Goal: Task Accomplishment & Management: Use online tool/utility

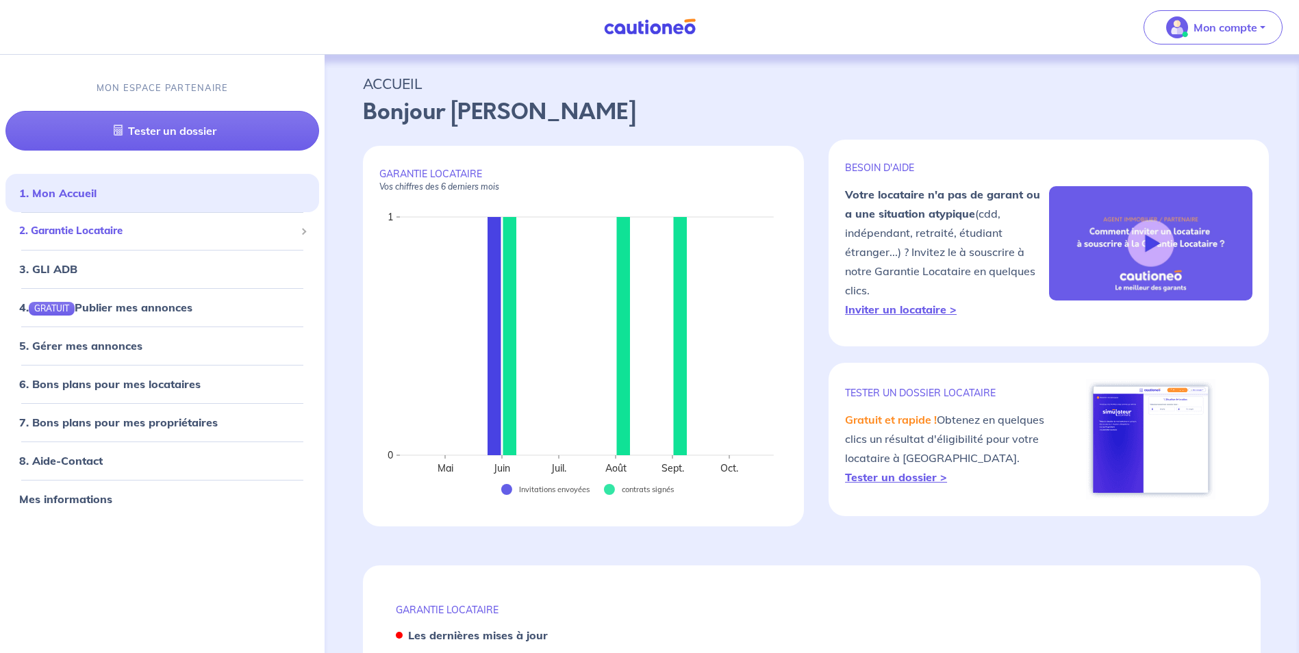
click at [191, 237] on span "2. Garantie Locataire" at bounding box center [157, 232] width 276 height 16
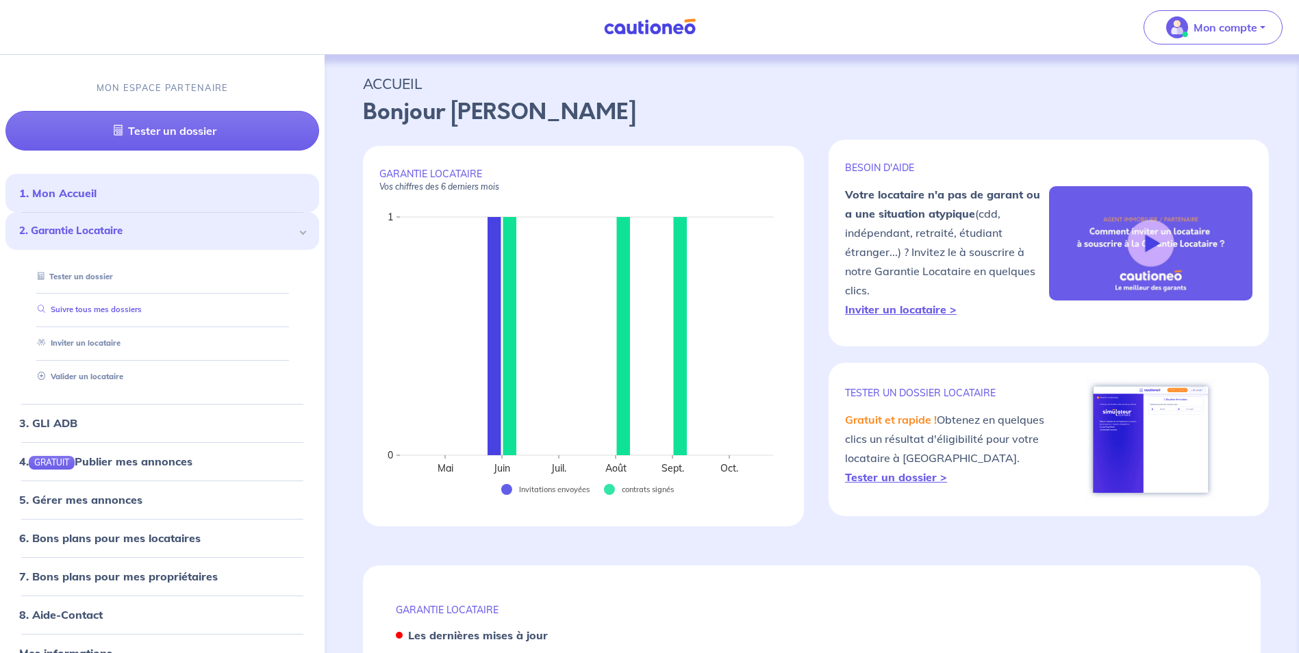
click at [202, 322] on li "Suivre tous mes dossiers" at bounding box center [162, 311] width 281 height 34
click at [137, 309] on link "Suivre tous mes dossiers" at bounding box center [87, 310] width 110 height 10
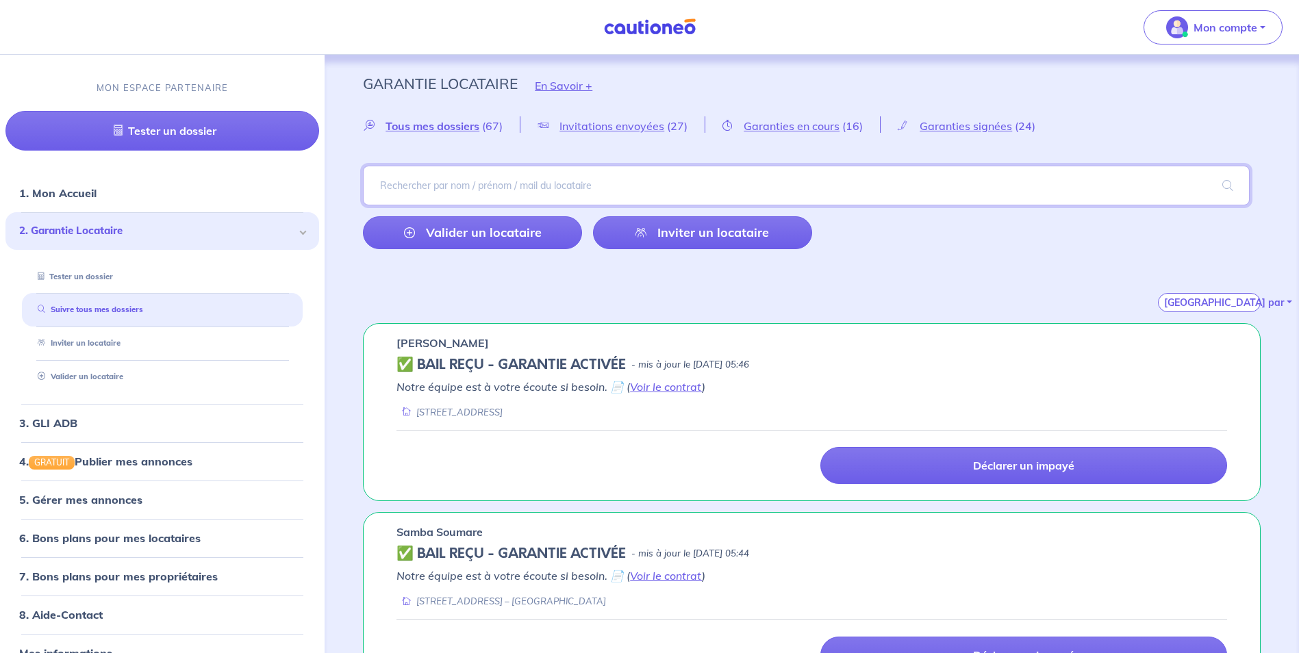
click at [553, 190] on input "search" at bounding box center [806, 186] width 887 height 40
type input "dou"
click at [1236, 184] on span at bounding box center [1228, 185] width 44 height 38
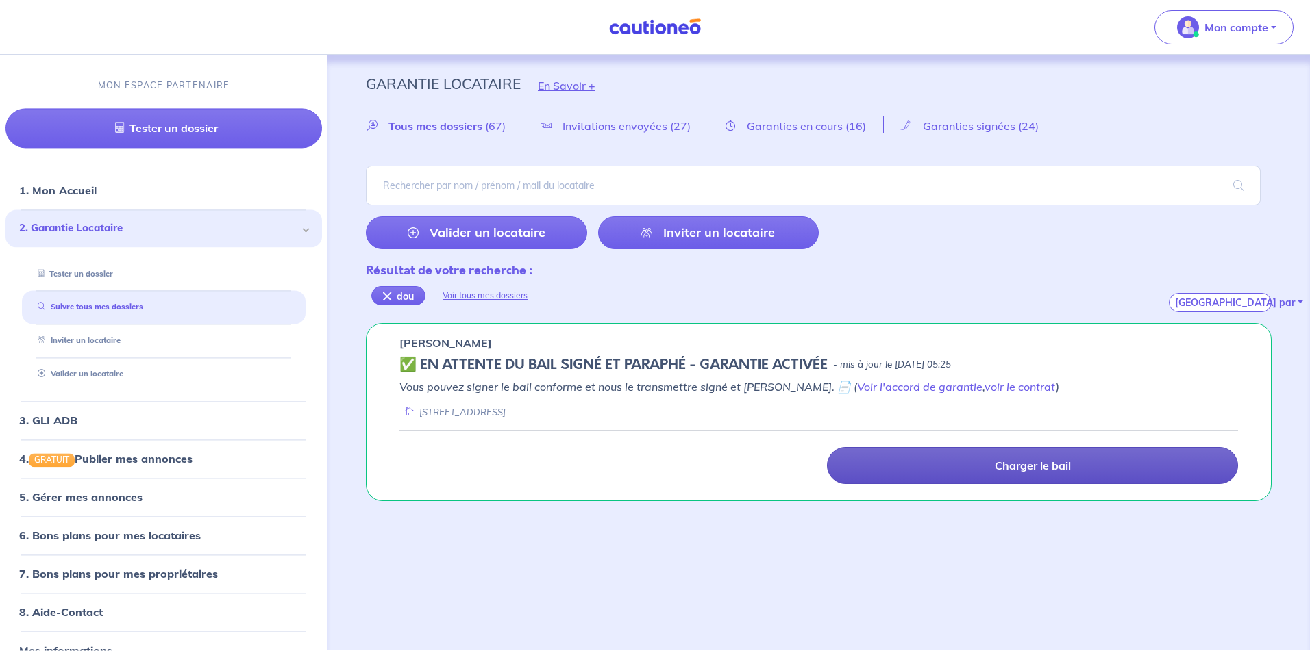
click at [1034, 459] on p "Charger le bail" at bounding box center [1033, 466] width 76 height 14
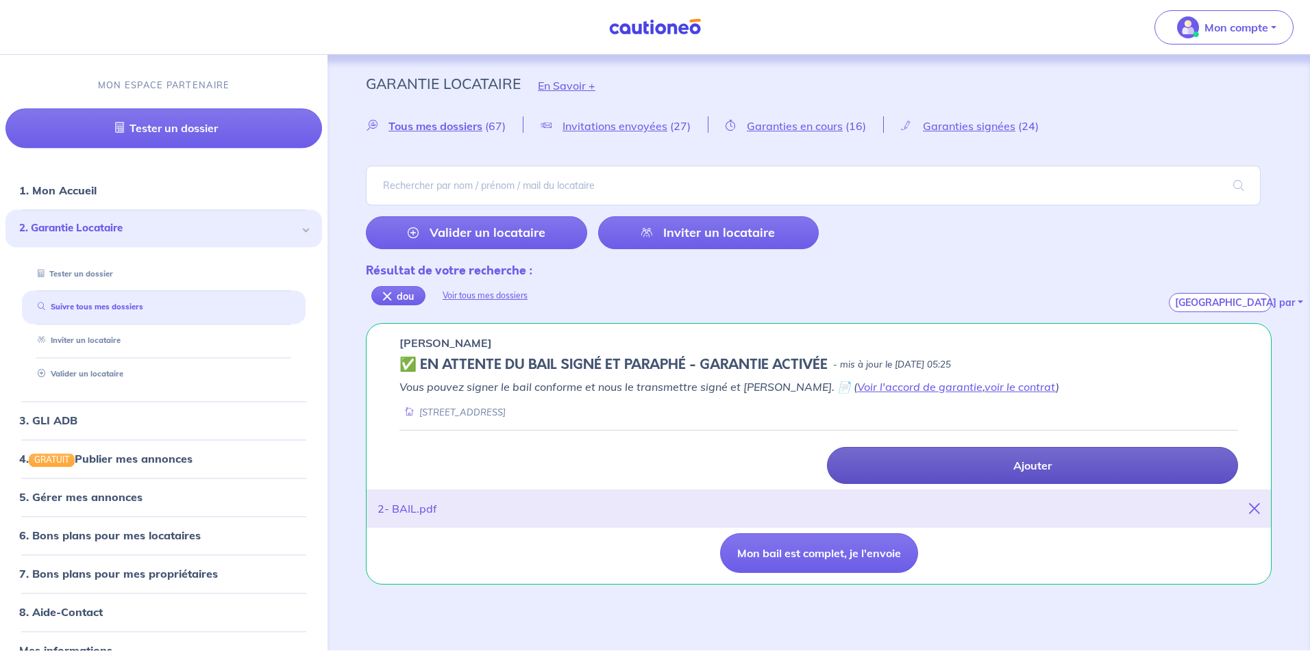
click at [1253, 511] on icon at bounding box center [1254, 508] width 11 height 11
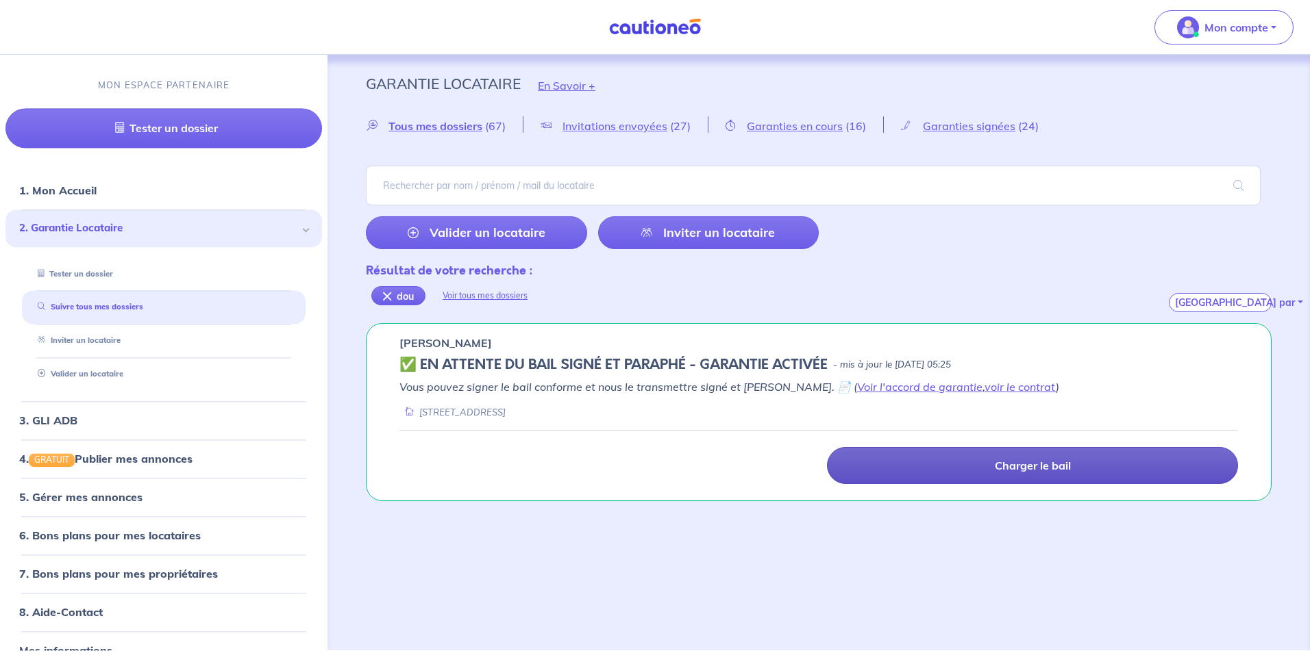
click at [1027, 477] on link "Charger le bail" at bounding box center [1032, 465] width 411 height 37
click at [954, 471] on link "Charger le bail" at bounding box center [1032, 465] width 411 height 37
click at [1028, 464] on p "Charger le bail" at bounding box center [1033, 466] width 76 height 14
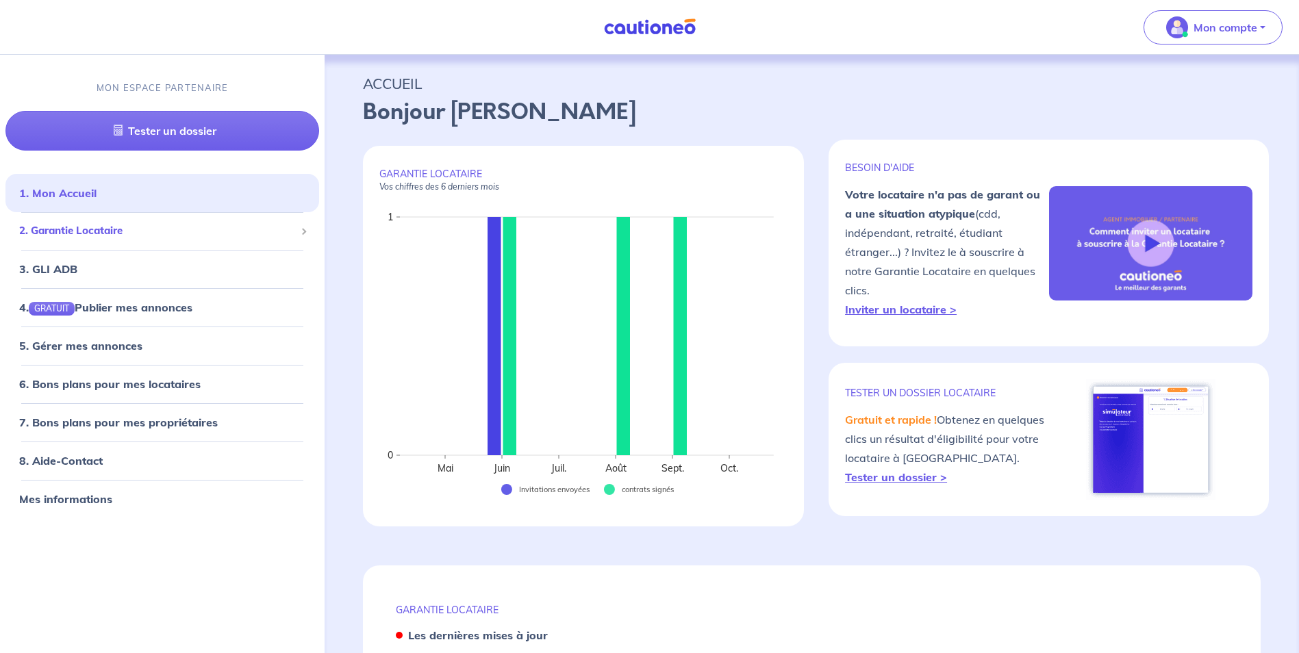
click at [164, 237] on span "2. Garantie Locataire" at bounding box center [157, 232] width 276 height 16
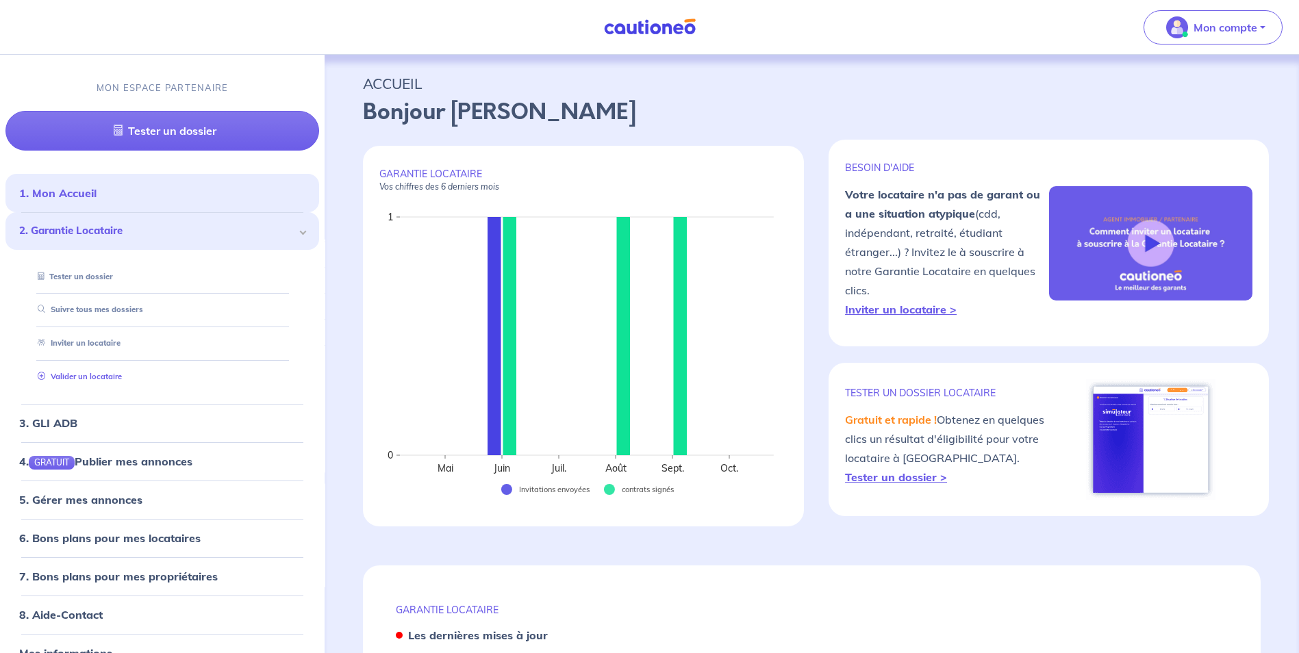
click at [122, 382] on link "Valider un locataire" at bounding box center [77, 377] width 90 height 10
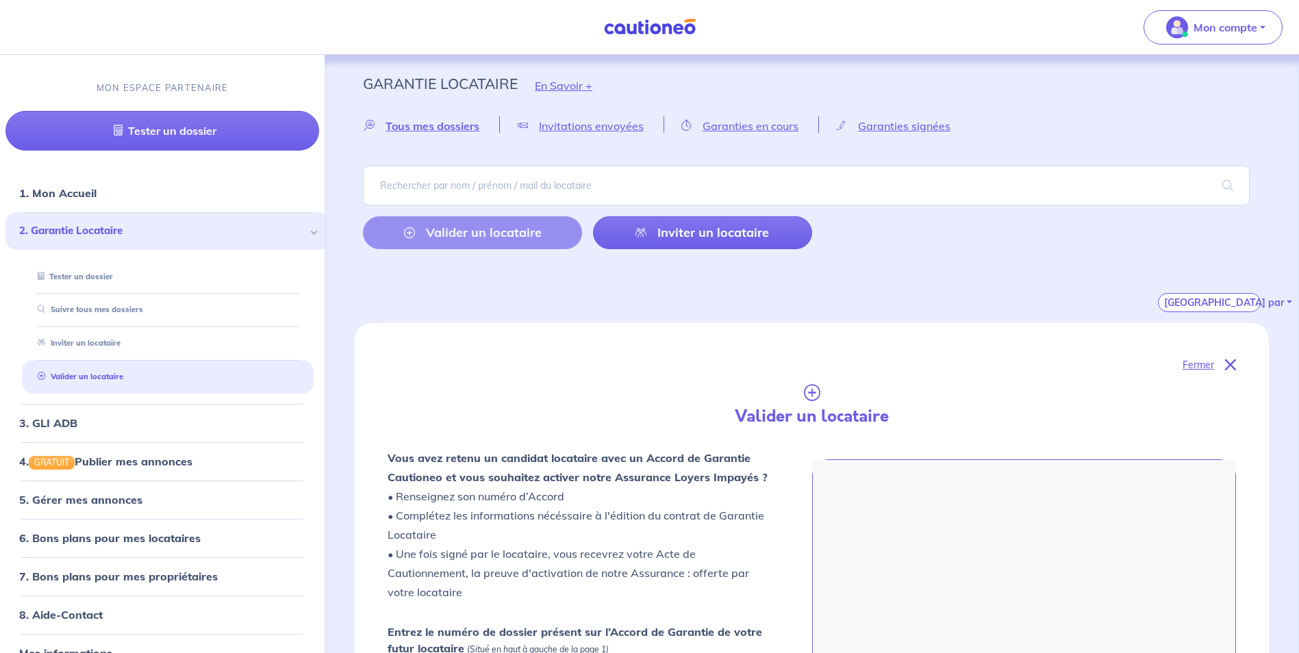
scroll to position [366, 0]
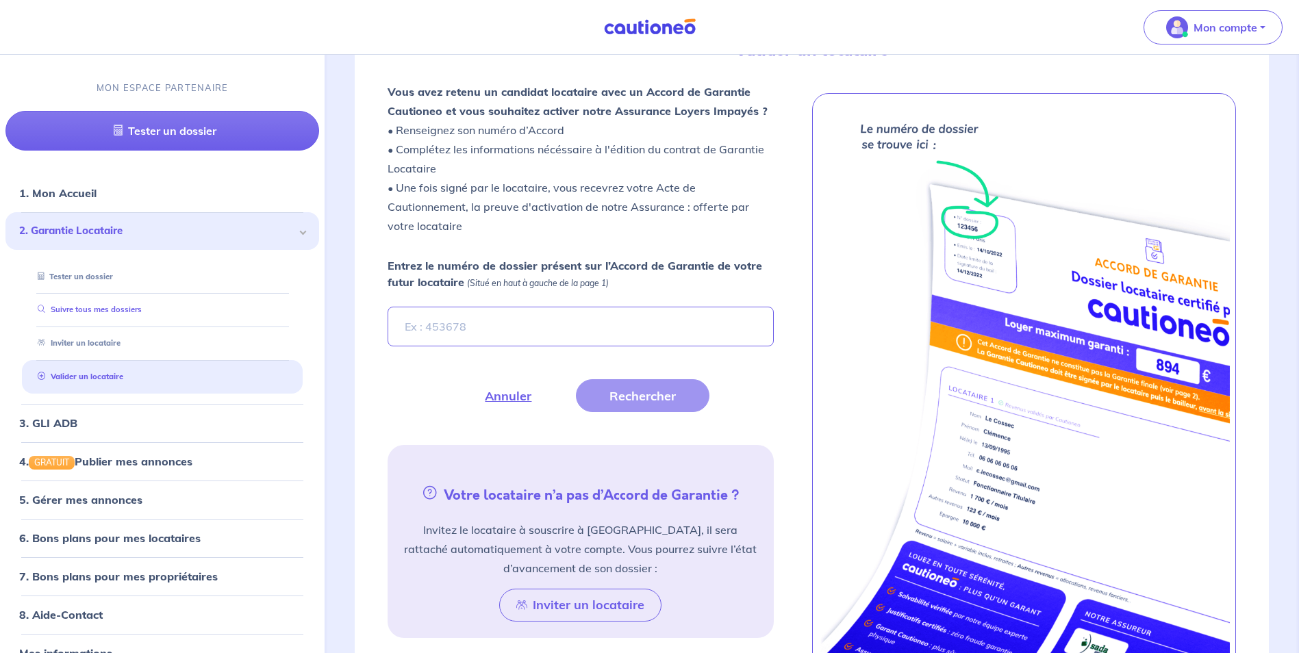
click at [142, 307] on link "Suivre tous mes dossiers" at bounding box center [87, 310] width 110 height 10
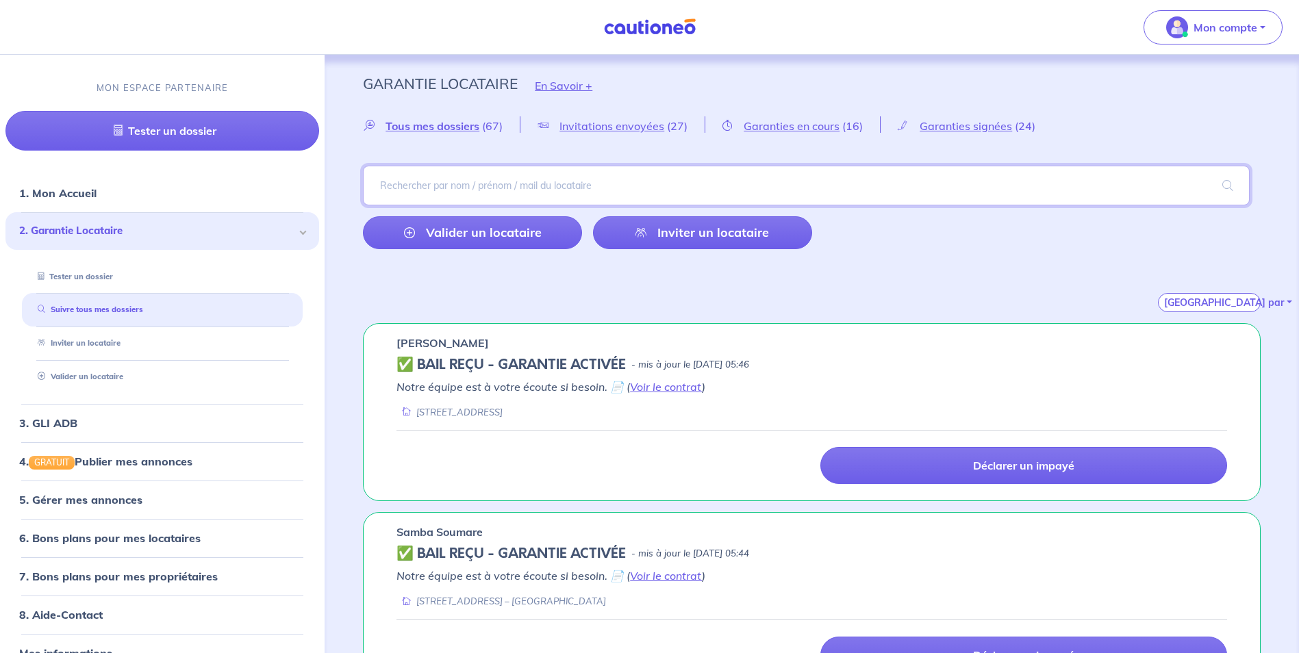
click at [580, 180] on input "search" at bounding box center [806, 186] width 887 height 40
type input "c"
type input "douc"
click at [1231, 187] on span at bounding box center [1228, 185] width 44 height 38
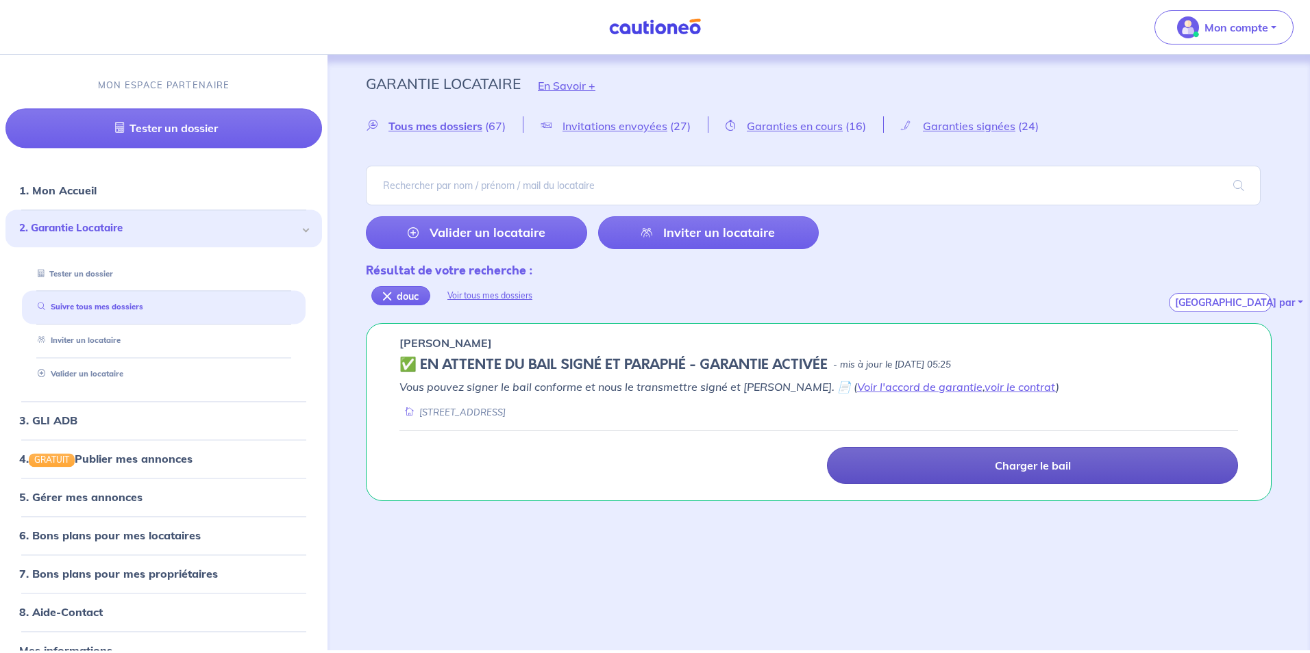
click at [1032, 473] on link "Charger le bail" at bounding box center [1032, 465] width 411 height 37
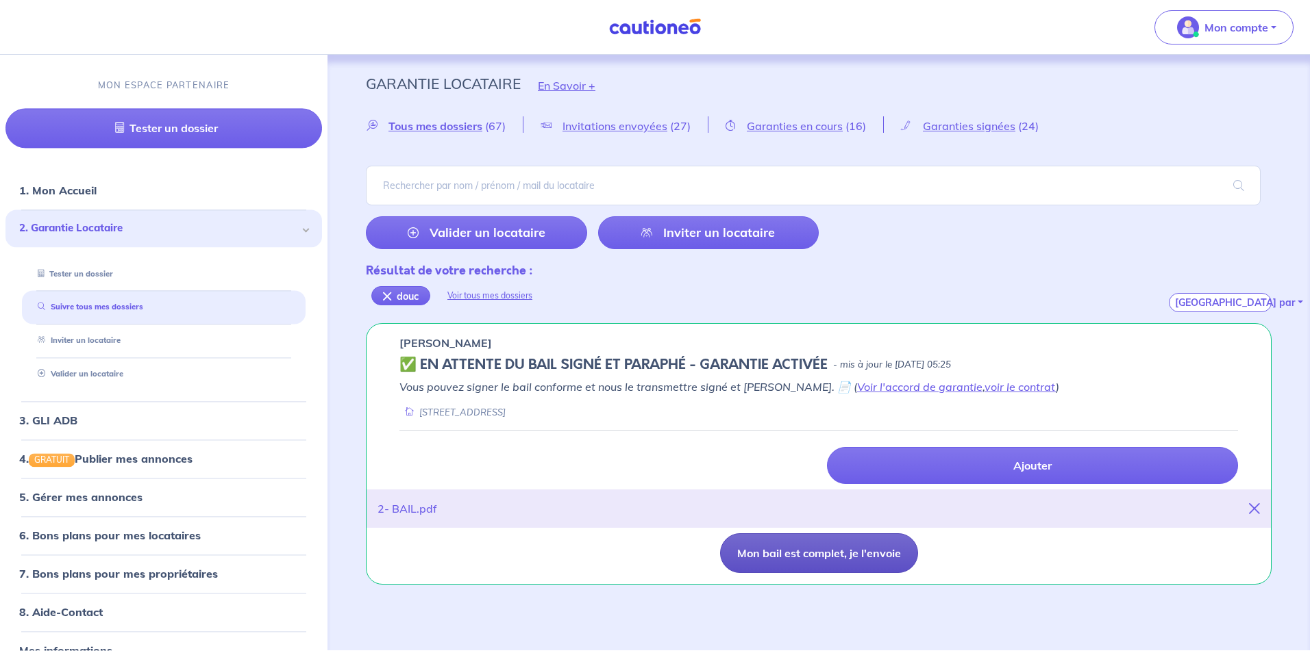
click at [856, 559] on button "Mon bail est complet, je l'envoie" at bounding box center [819, 554] width 198 height 40
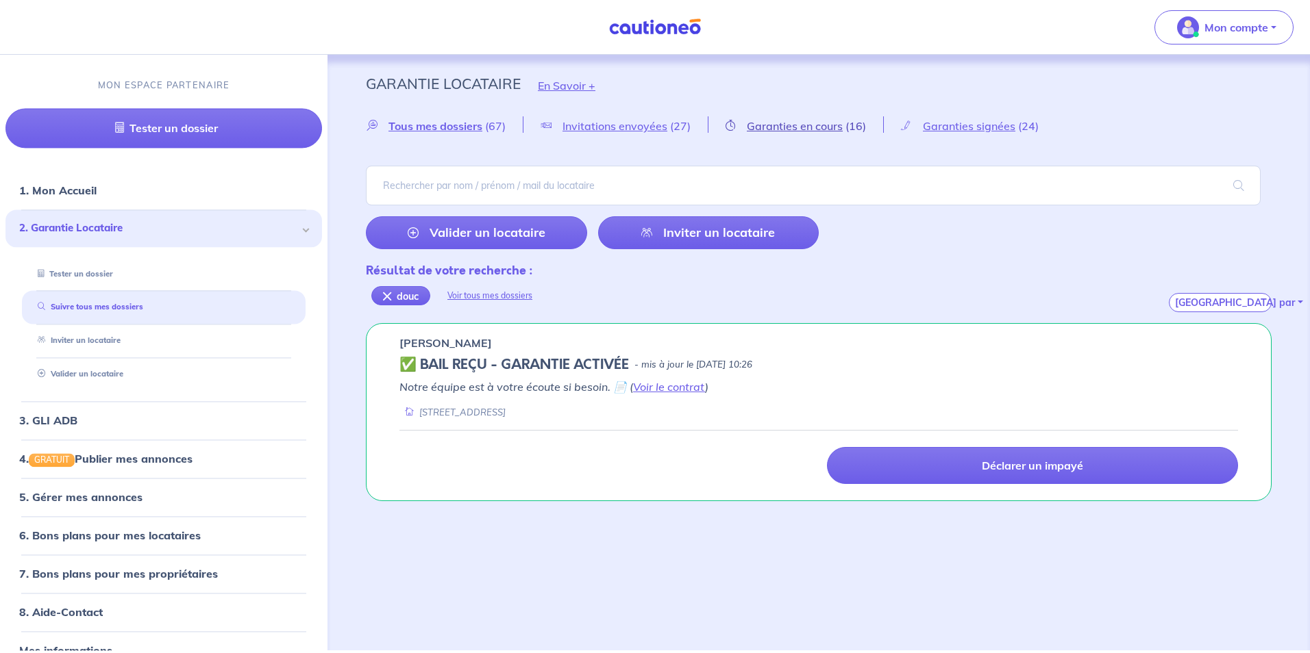
click at [770, 125] on span "Garanties en cours" at bounding box center [795, 126] width 96 height 14
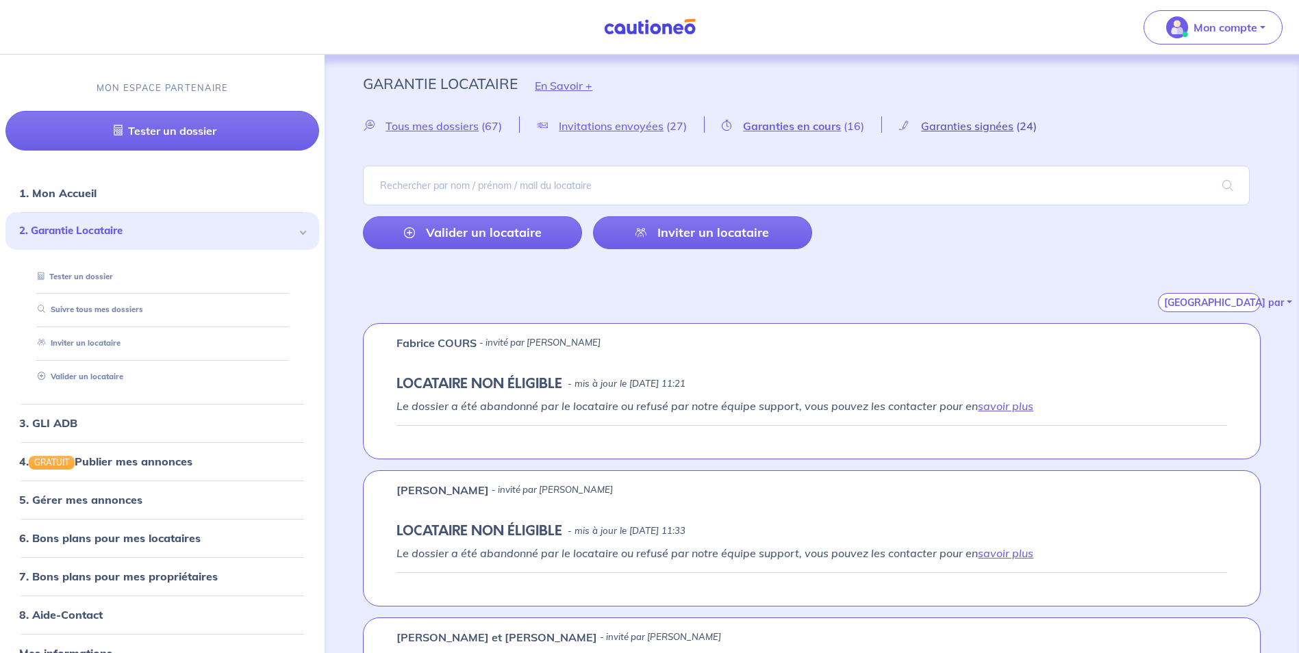
click at [967, 128] on span "Garanties signées" at bounding box center [967, 126] width 92 height 14
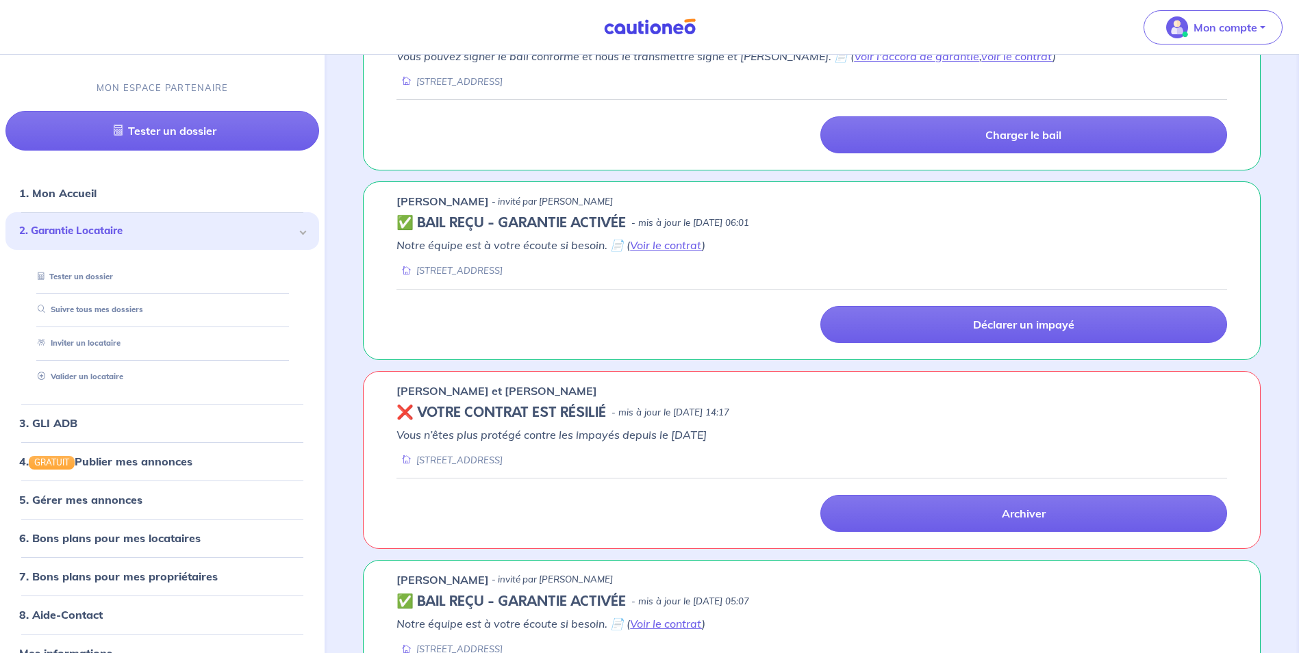
scroll to position [2740, 0]
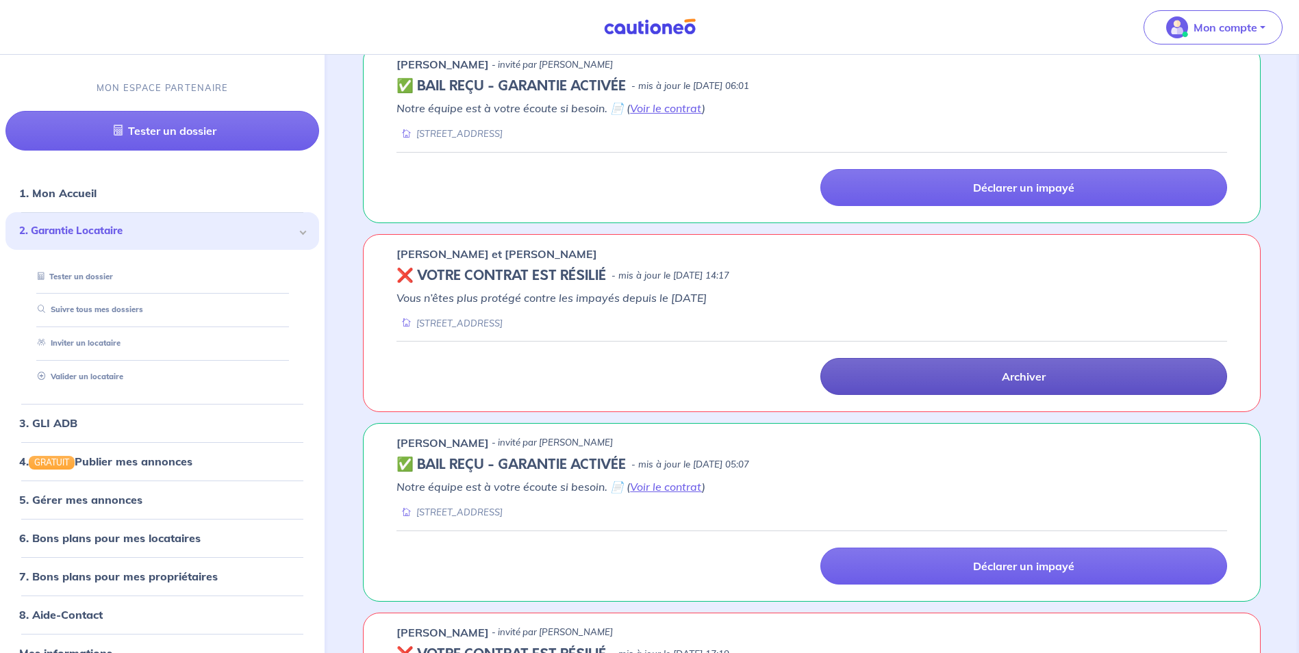
click at [950, 370] on link "Archiver" at bounding box center [1024, 376] width 407 height 37
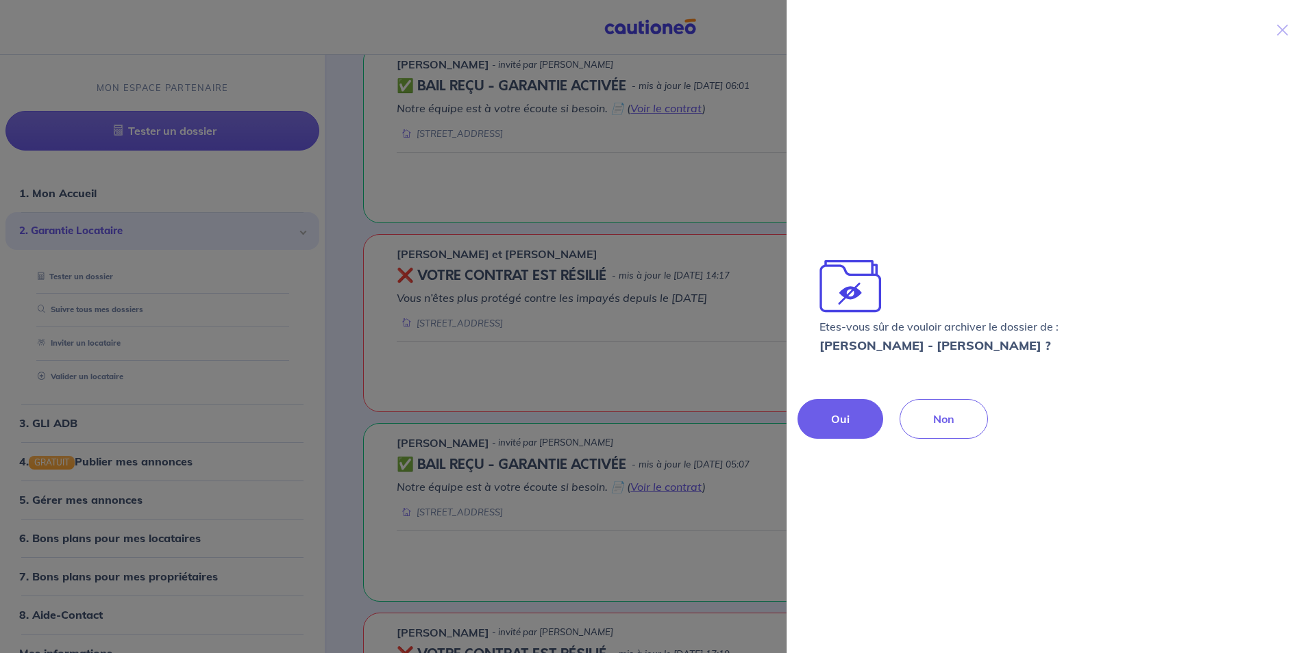
click at [830, 423] on button "Oui" at bounding box center [840, 419] width 86 height 40
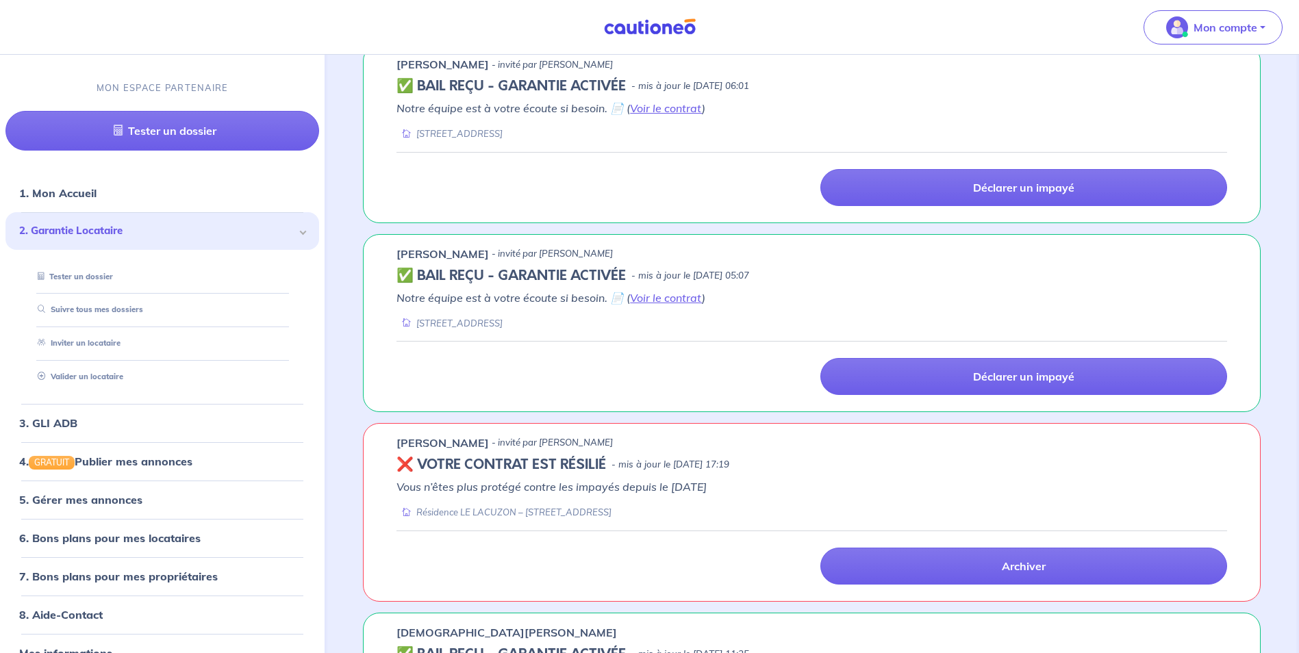
scroll to position [2877, 0]
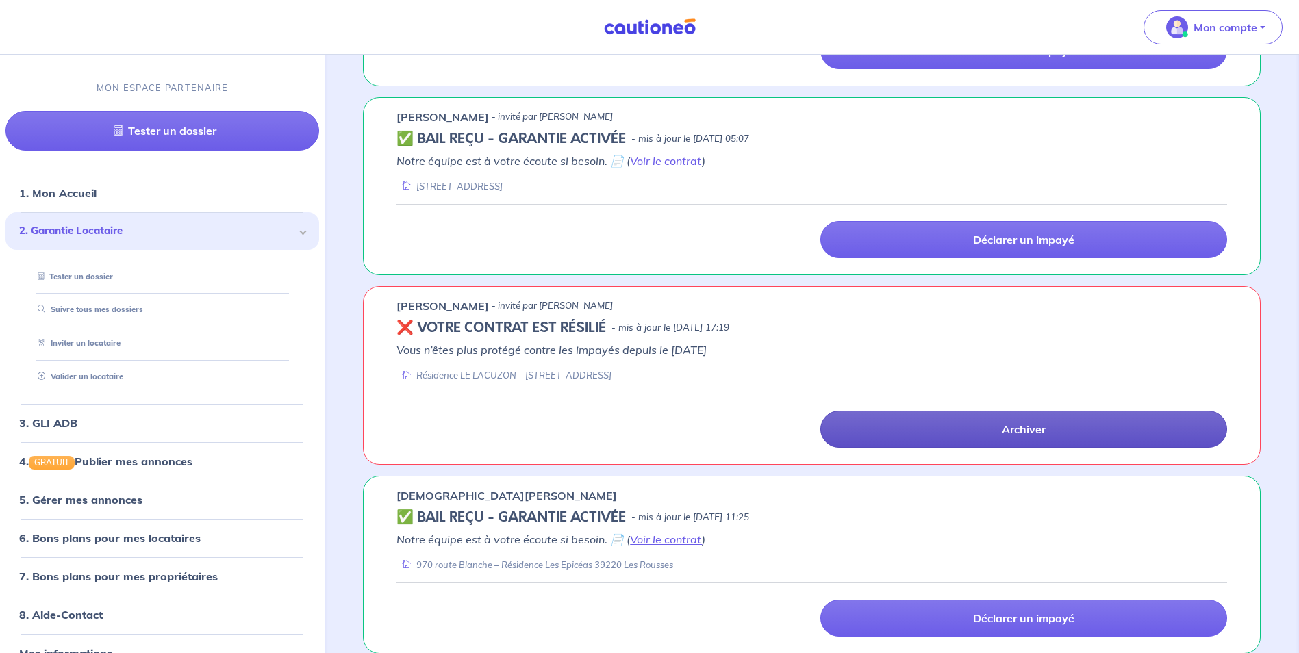
click at [969, 431] on link "Archiver" at bounding box center [1024, 429] width 407 height 37
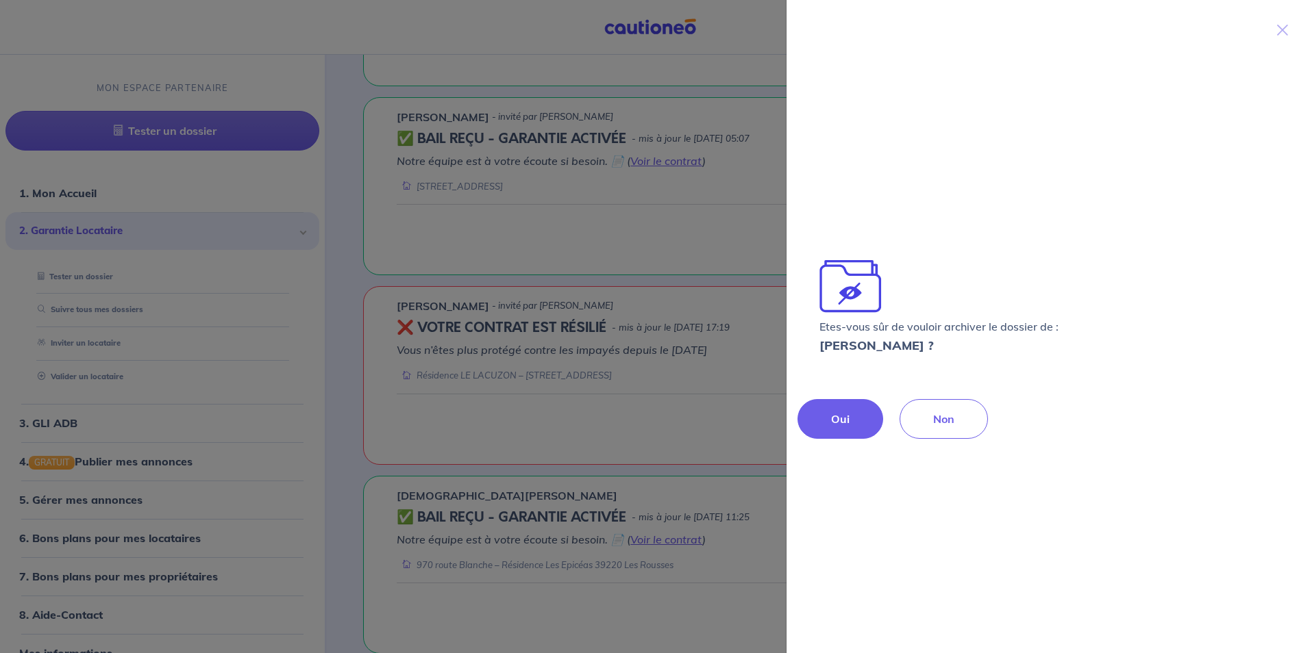
click at [830, 408] on button "Oui" at bounding box center [840, 419] width 86 height 40
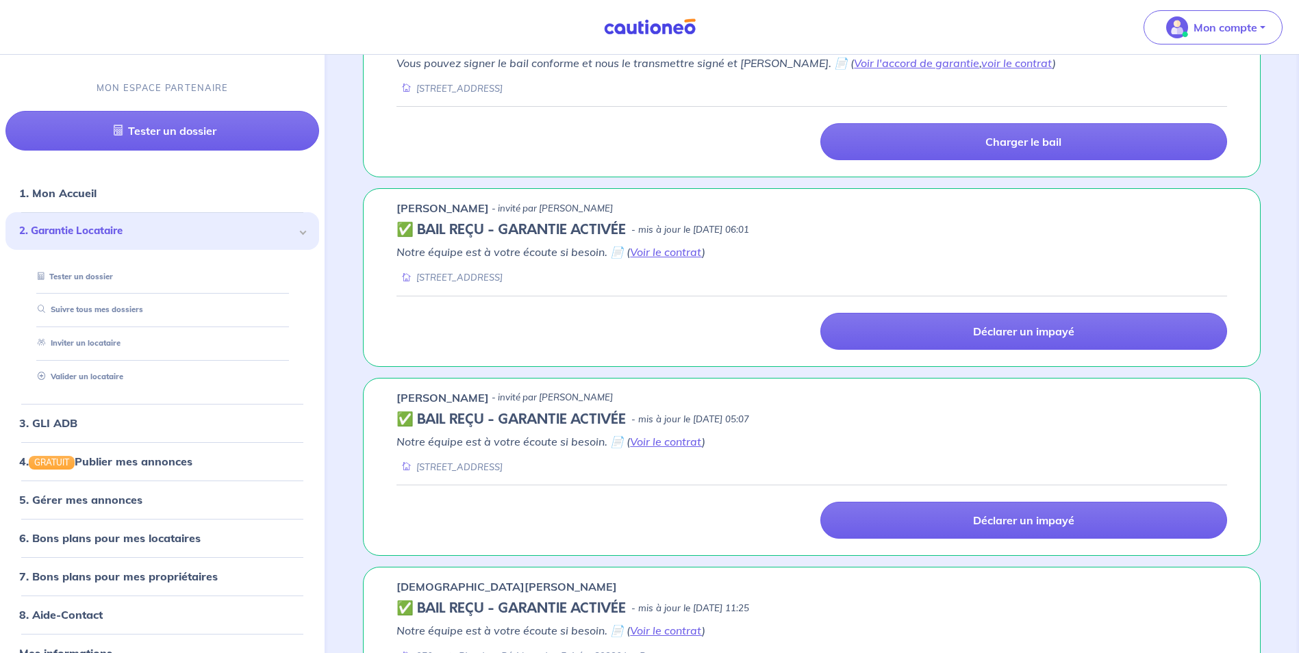
scroll to position [2391, 0]
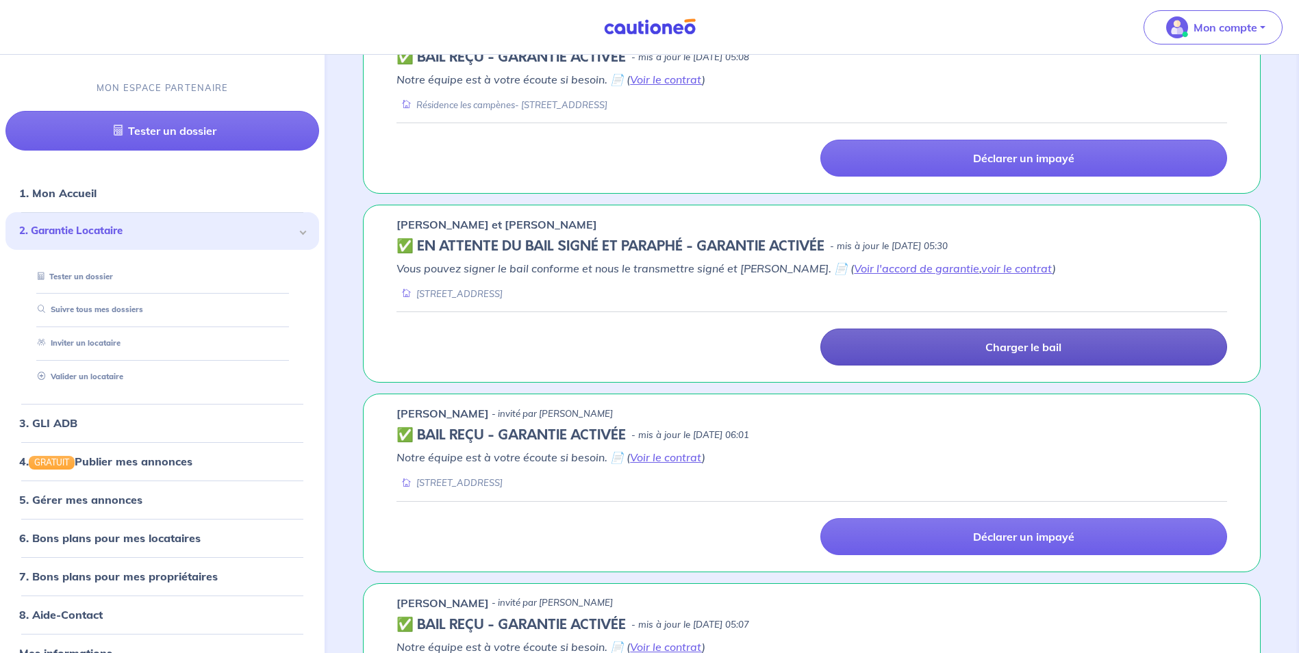
click at [934, 356] on link "Charger le bail" at bounding box center [1024, 347] width 407 height 37
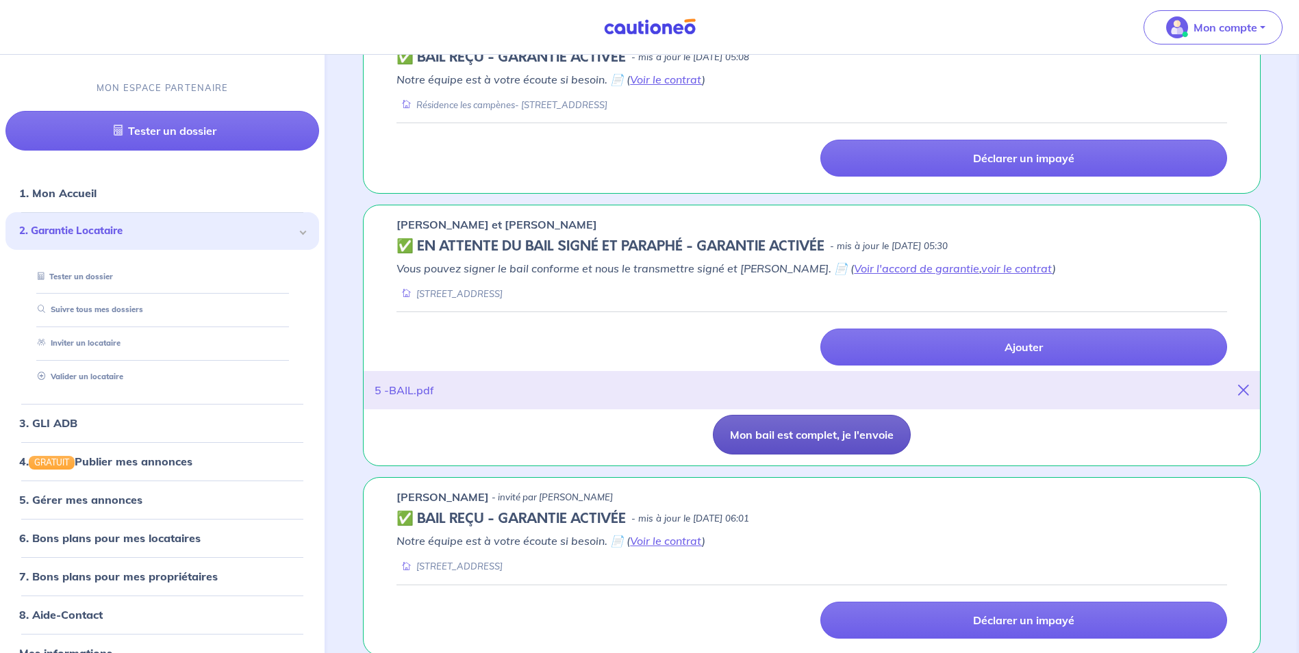
click at [794, 442] on button "Mon bail est complet, je l'envoie" at bounding box center [812, 435] width 198 height 40
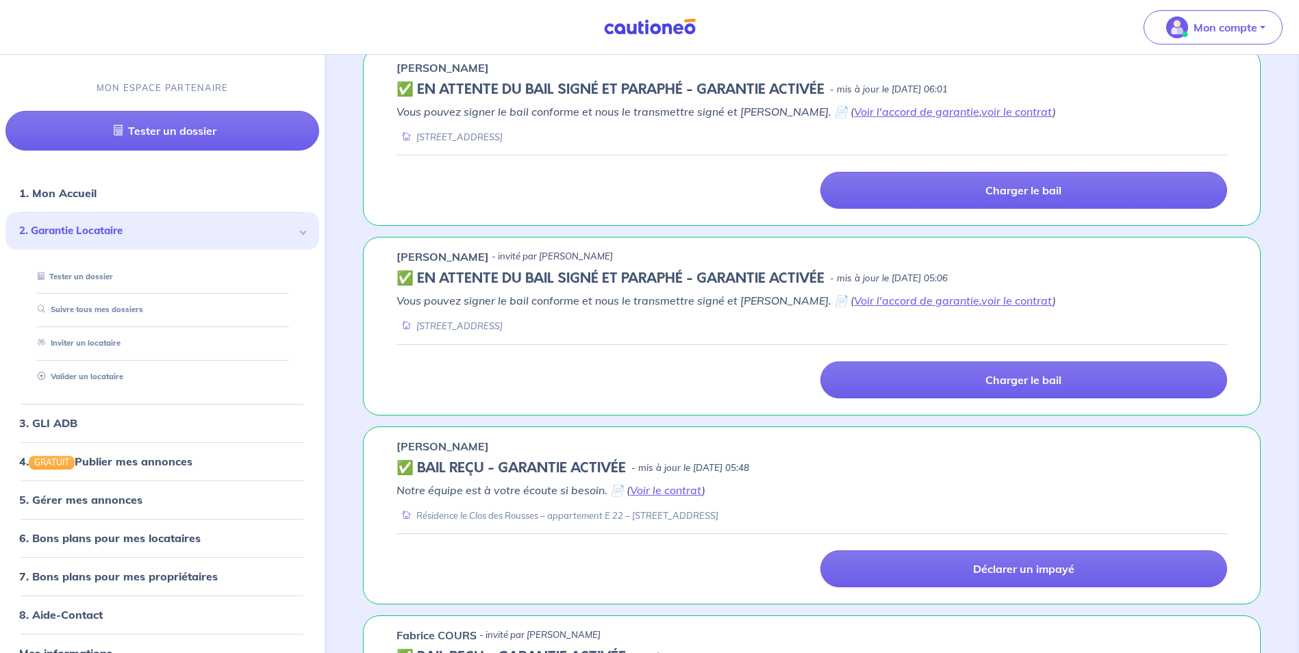
scroll to position [1911, 0]
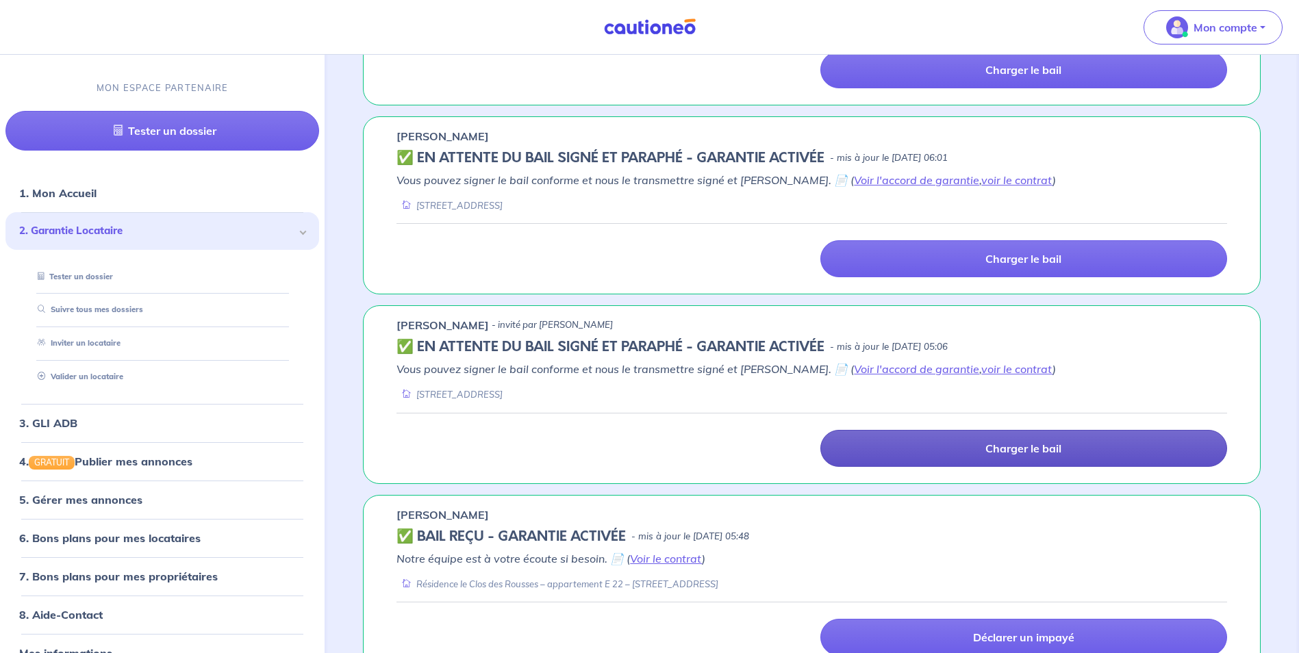
click at [932, 445] on link "Charger le bail" at bounding box center [1024, 448] width 407 height 37
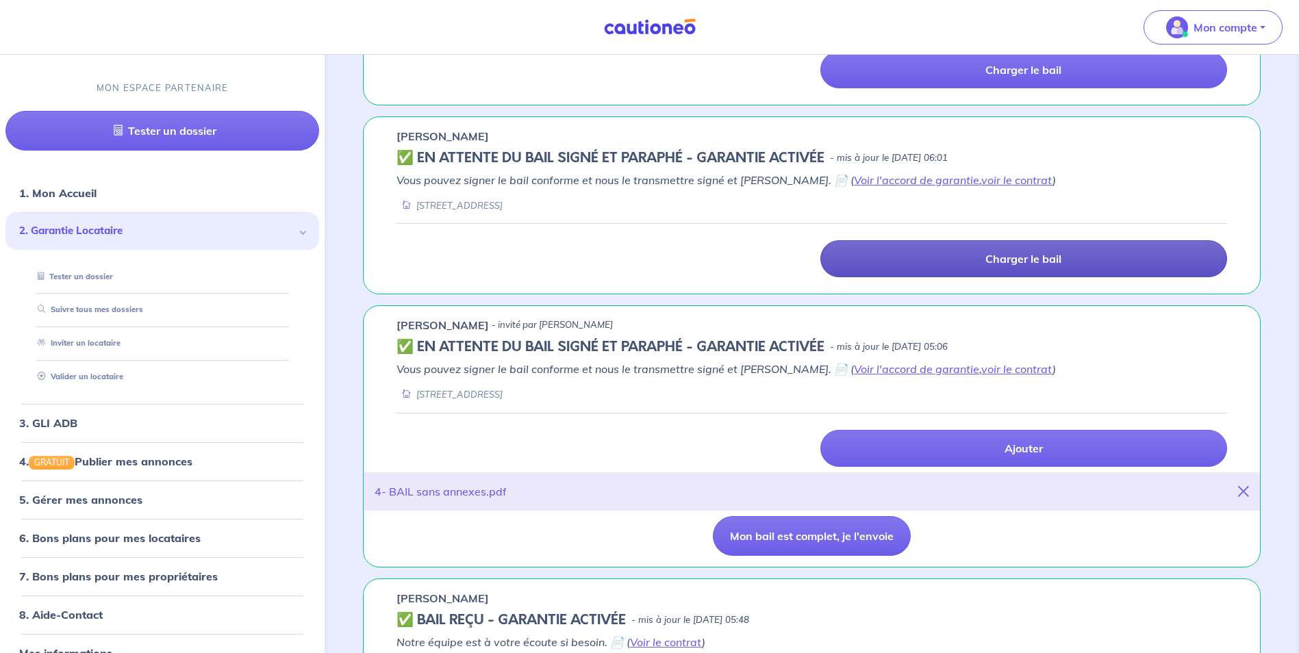
click at [1025, 267] on link "Charger le bail" at bounding box center [1024, 258] width 407 height 37
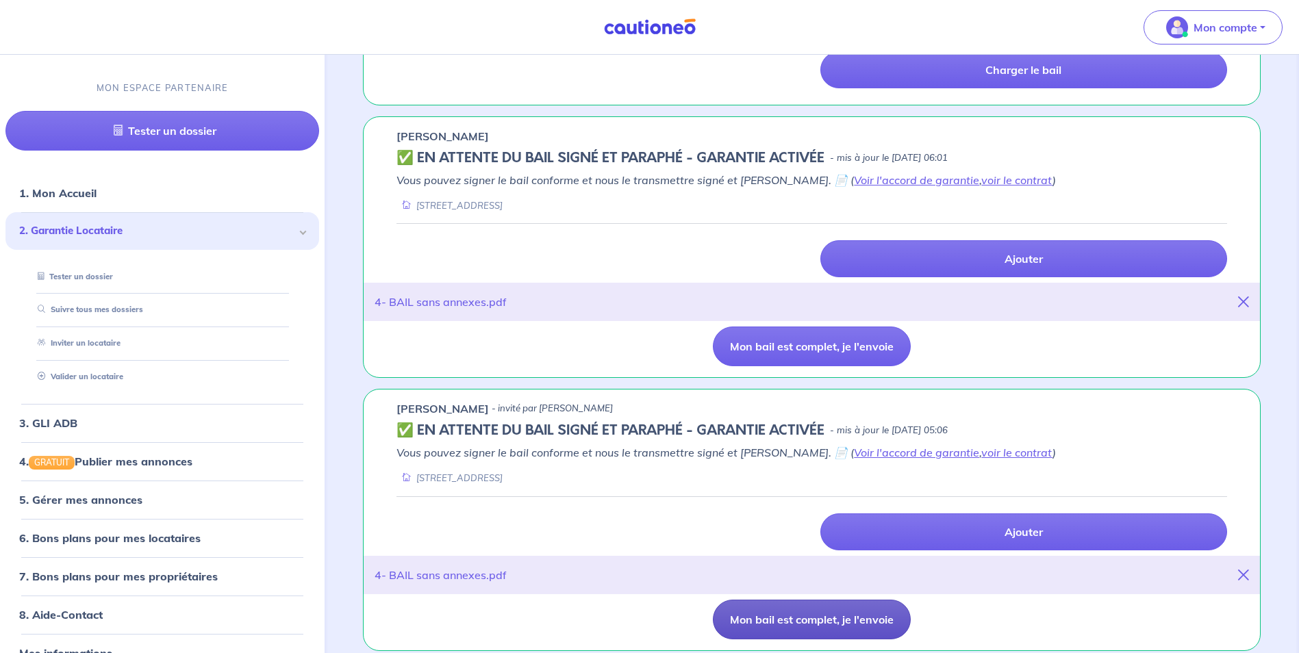
click at [773, 629] on button "Mon bail est complet, je l'envoie" at bounding box center [812, 620] width 198 height 40
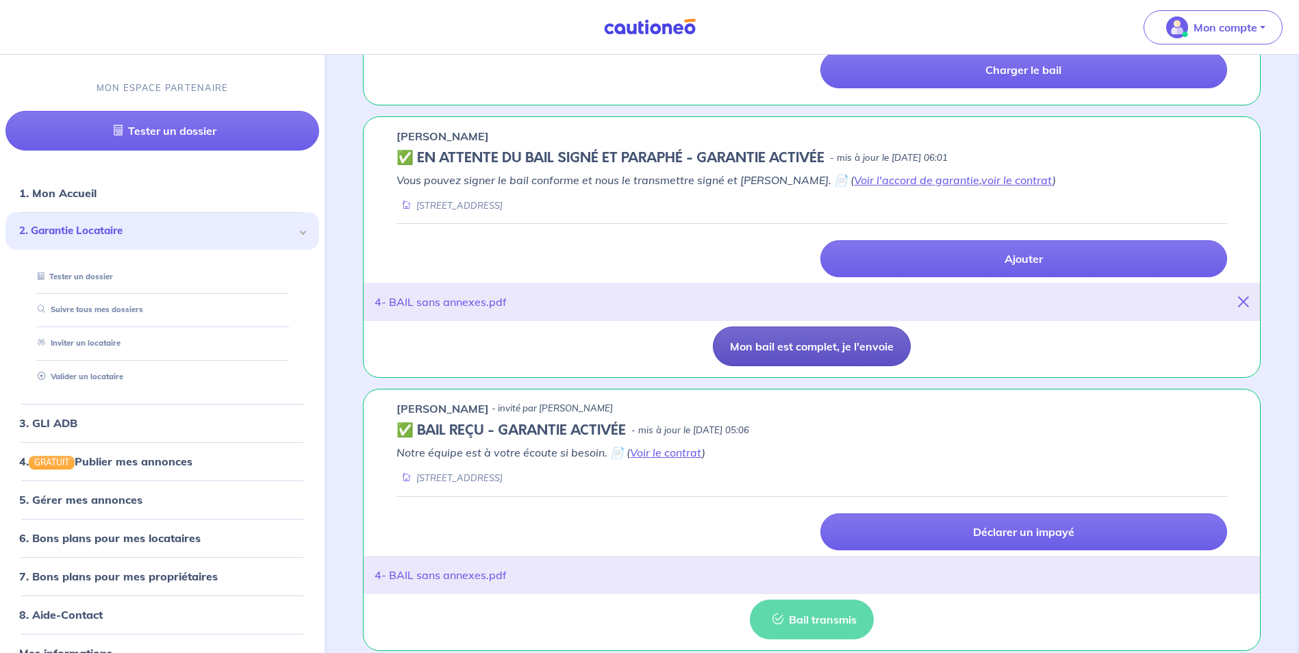
click at [767, 356] on button "Mon bail est complet, je l'envoie" at bounding box center [812, 347] width 198 height 40
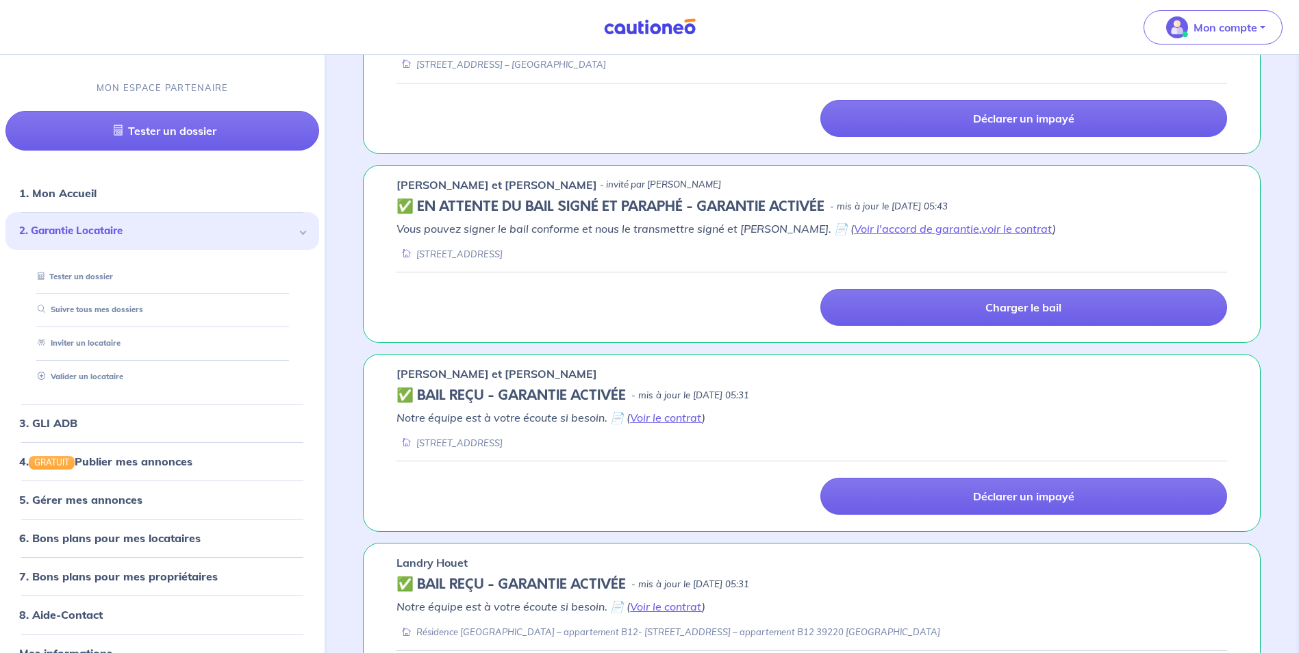
scroll to position [1226, 0]
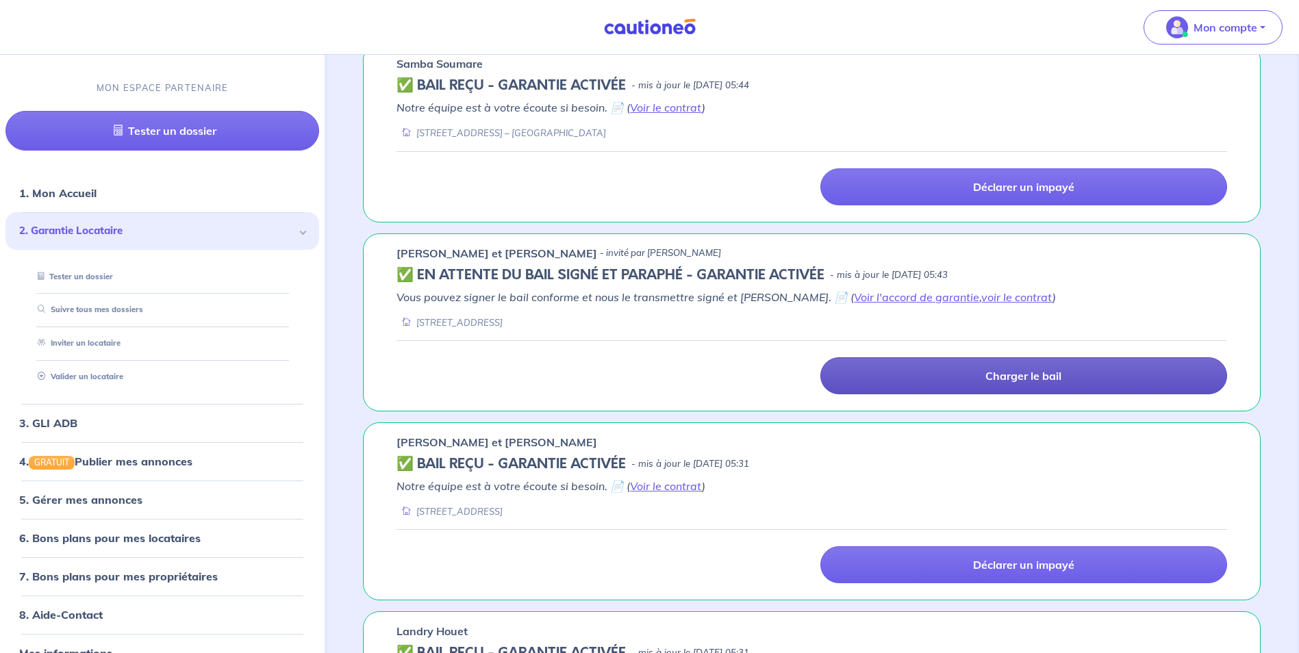
click at [1020, 373] on p "Charger le bail" at bounding box center [1024, 376] width 76 height 14
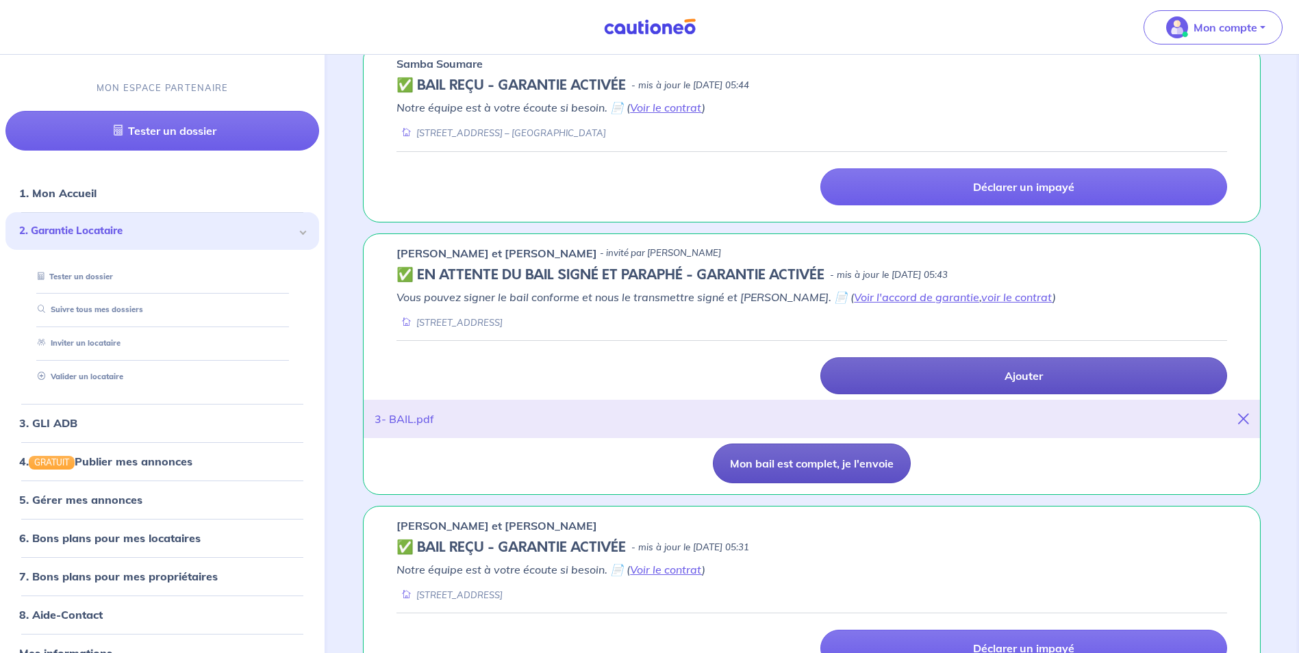
click at [823, 473] on button "Mon bail est complet, je l'envoie" at bounding box center [812, 464] width 198 height 40
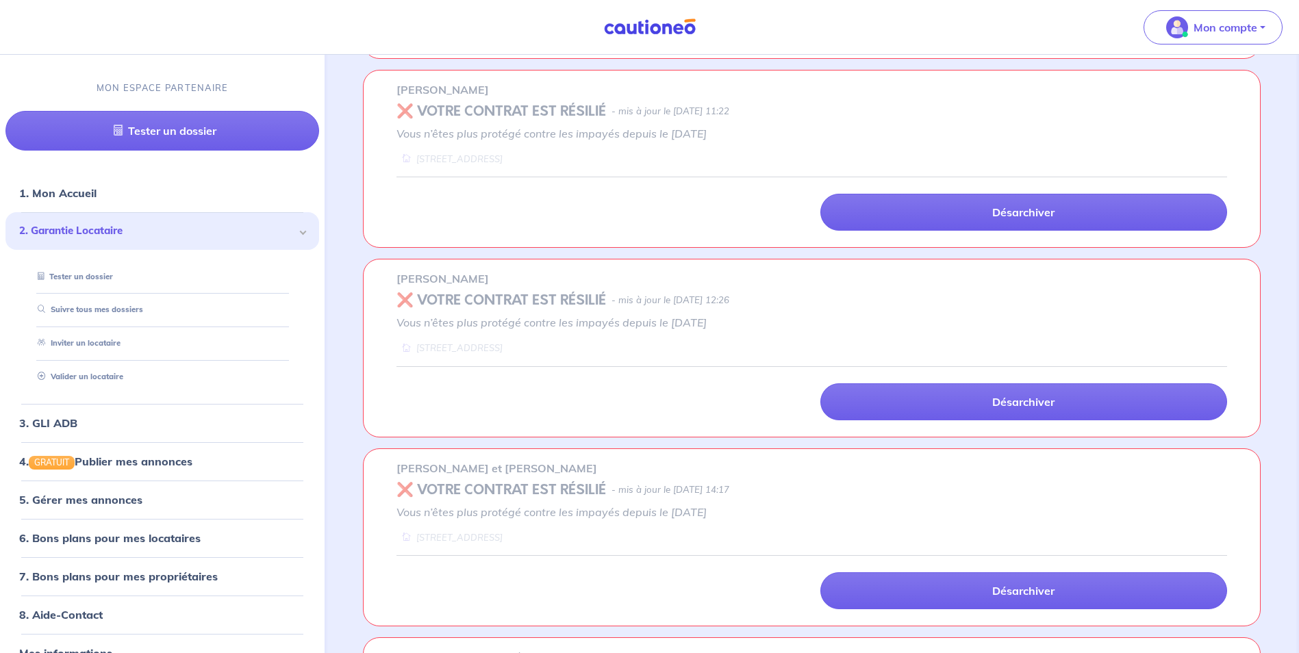
scroll to position [3655, 0]
